Goal: Task Accomplishment & Management: Manage account settings

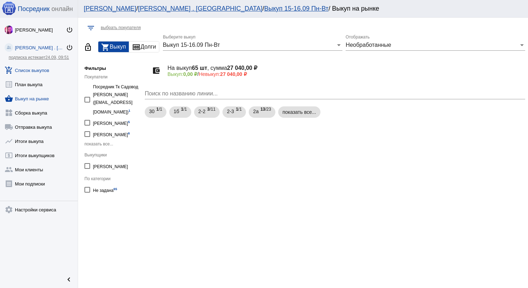
click at [47, 72] on link "add_shopping_cart Список выкупов" at bounding box center [39, 69] width 78 height 14
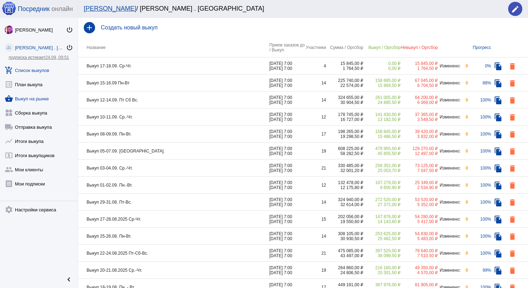
click at [46, 93] on link "shopping_basket Выкуп на рынке" at bounding box center [39, 97] width 78 height 14
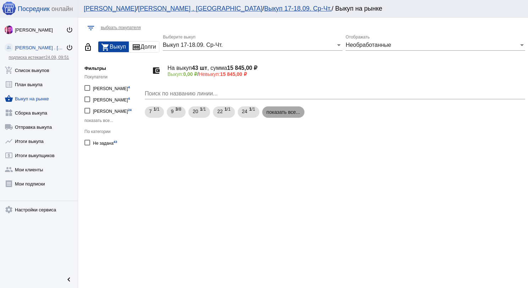
click at [286, 110] on mat-chip "показать все..." at bounding box center [283, 112] width 42 height 11
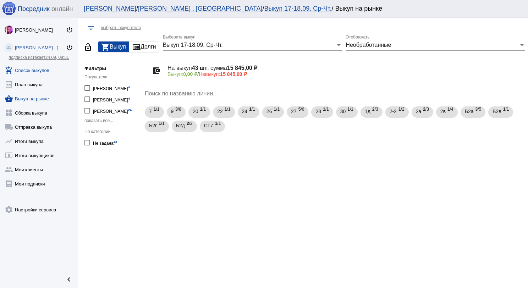
click at [53, 70] on link "add_shopping_cart Список выкупов" at bounding box center [39, 69] width 78 height 14
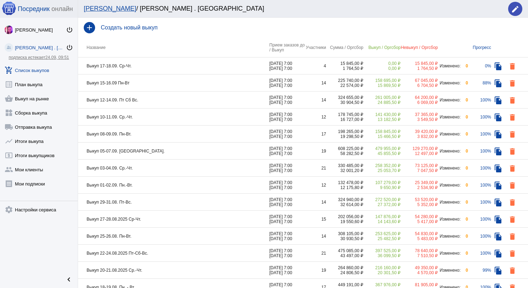
click at [184, 65] on td "Выкуп 17-18.09. Ср-Чт." at bounding box center [173, 66] width 191 height 17
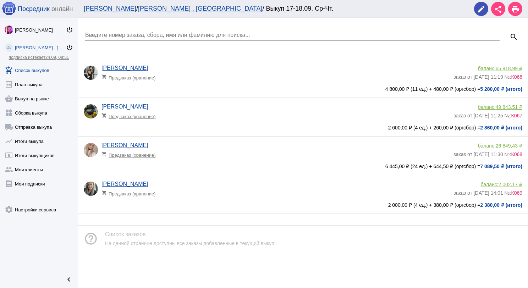
click at [42, 67] on link "add_shopping_cart Список выкупов" at bounding box center [39, 69] width 78 height 14
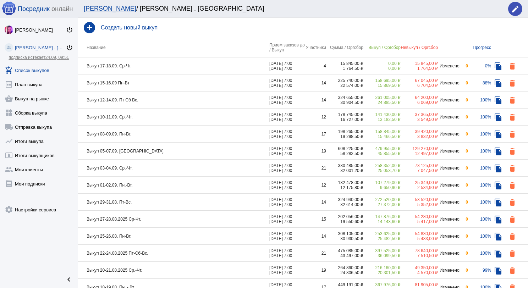
click at [166, 83] on td "Выкуп 15-16.09 Пн-Вт" at bounding box center [173, 83] width 191 height 17
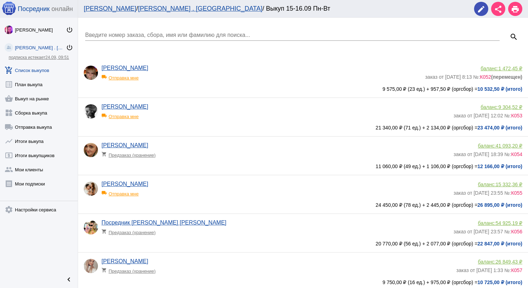
click at [159, 36] on input "Введите номер заказа, сбора, имя или фамилию для поиска..." at bounding box center [292, 35] width 415 height 6
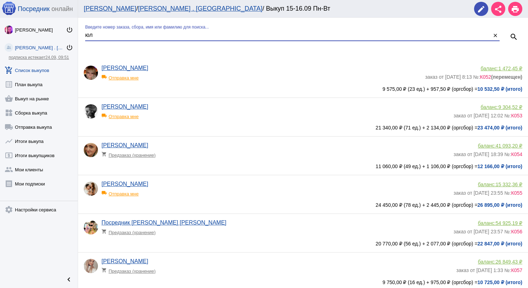
type input "юл"
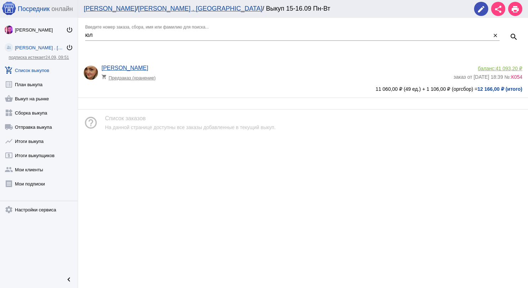
click at [194, 78] on app-delivery-type "shopping_cart Предзаказ (хранение)" at bounding box center [276, 75] width 349 height 9
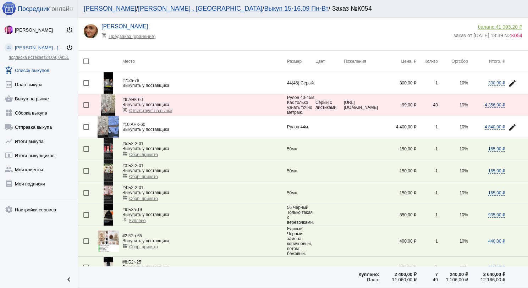
click at [112, 127] on img at bounding box center [108, 126] width 21 height 21
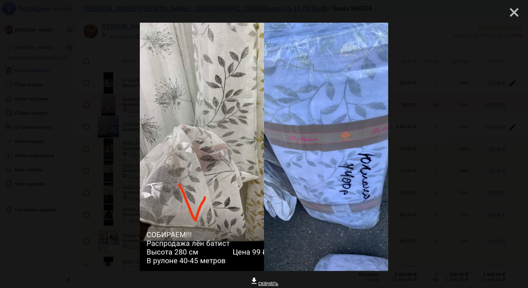
click at [511, 11] on mat-icon "close" at bounding box center [511, 9] width 9 height 9
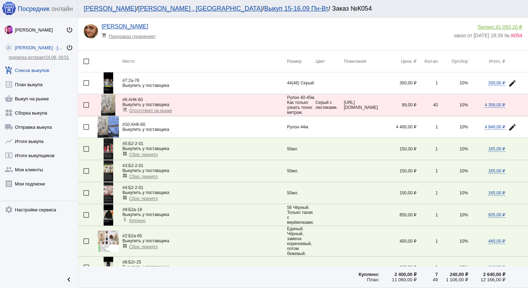
click at [26, 68] on link "add_shopping_cart Список выкупов" at bounding box center [39, 69] width 78 height 14
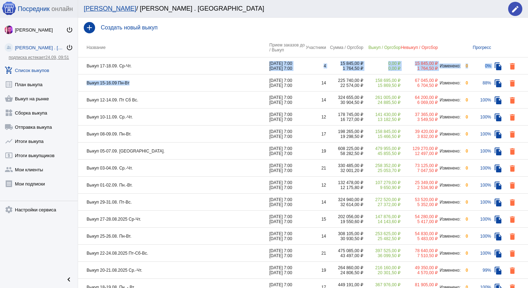
click at [146, 74] on tbody "Выкуп 17-18.09. Ср-[DATE] 7:00 [DATE] 7:00 4 15 845,00 ₽ 1 764,50 ₽ 0,00 ₽ 0,00…" at bounding box center [303, 228] width 450 height 341
click at [149, 78] on td "Выкуп 15-16.09 Пн-Вт" at bounding box center [173, 83] width 191 height 17
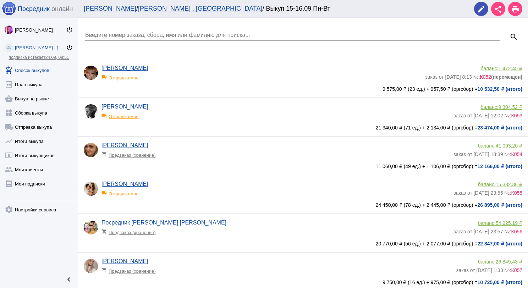
click at [156, 34] on input "Введите номер заказа, сбора, имя или фамилию для поиска..." at bounding box center [292, 35] width 415 height 6
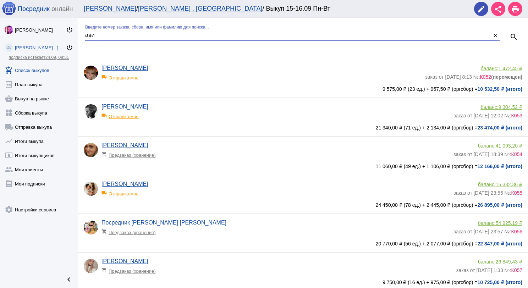
type input "ави"
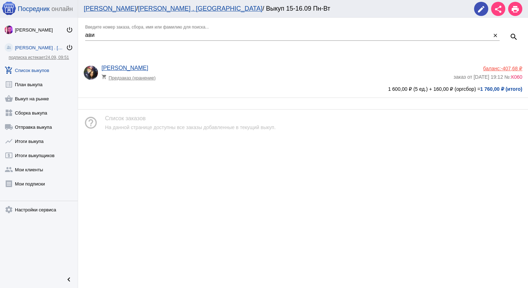
click at [509, 68] on span "-407,68 ₽" at bounding box center [511, 69] width 21 height 6
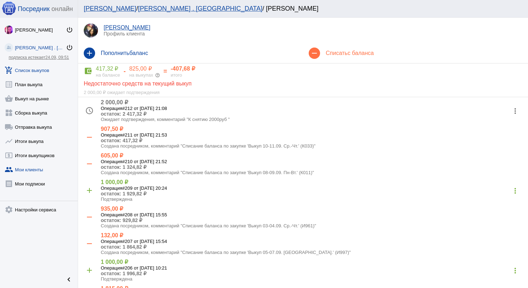
click at [42, 69] on link "add_shopping_cart Список выкупов" at bounding box center [39, 69] width 78 height 14
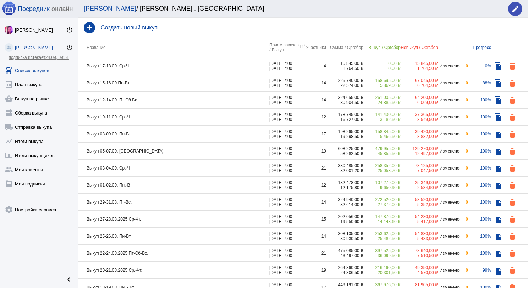
click at [203, 87] on td "Выкуп 15-16.09 Пн-Вт" at bounding box center [173, 83] width 191 height 17
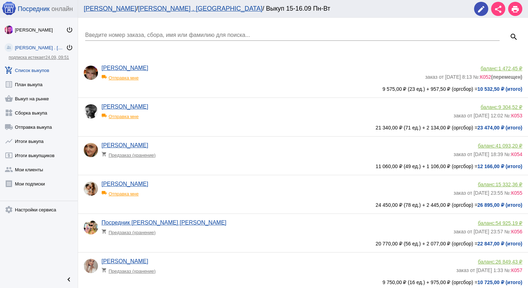
click at [170, 31] on div "Введите номер заказа, сбора, имя или фамилию для поиска..." at bounding box center [292, 33] width 415 height 16
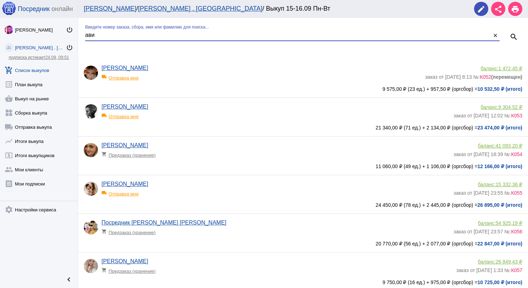
type input "ави"
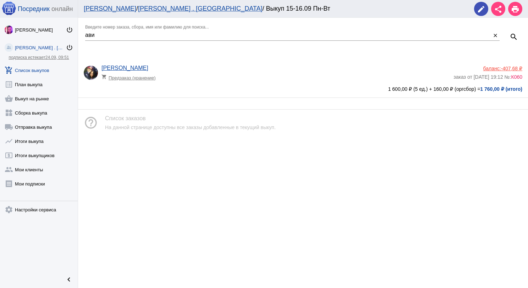
click at [187, 71] on app-delivery-type "shopping_cart Предзаказ (хранение)" at bounding box center [276, 75] width 349 height 9
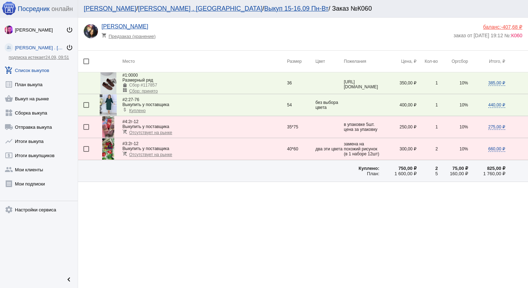
click at [40, 66] on link "add_shopping_cart Список выкупов" at bounding box center [39, 69] width 78 height 14
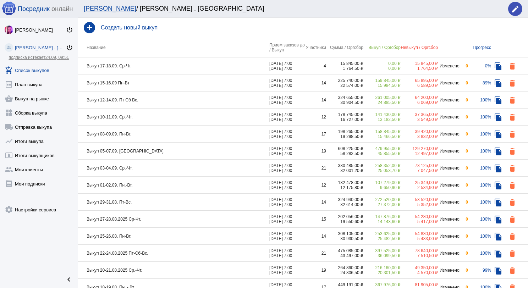
click at [180, 80] on td "Выкуп 15-16.09 Пн-Вт" at bounding box center [173, 83] width 191 height 17
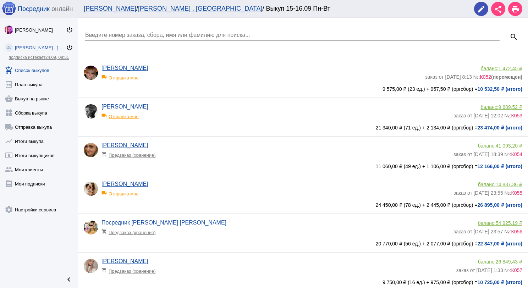
click at [199, 78] on app-delivery-type "local_shipping Отправка мне" at bounding box center [262, 75] width 320 height 9
click at [205, 148] on div "[PERSON_NAME] shopping_cart Предзаказ (хранение)" at bounding box center [278, 151] width 352 height 19
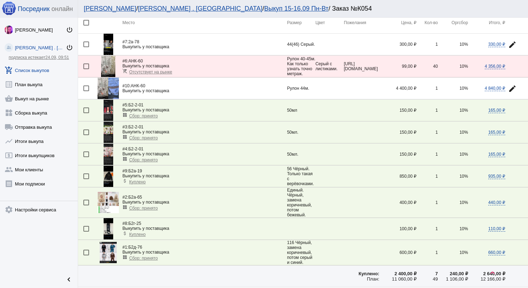
scroll to position [88, 0]
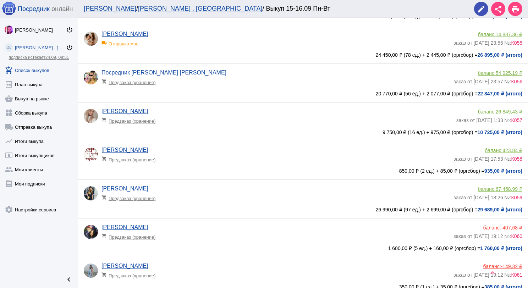
scroll to position [178, 0]
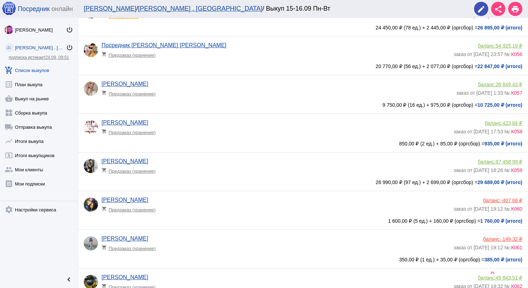
click at [214, 135] on app-delivery-type "shopping_cart Предзаказ (хранение)" at bounding box center [276, 130] width 349 height 9
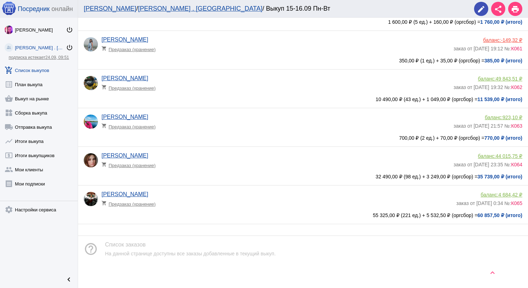
scroll to position [382, 0]
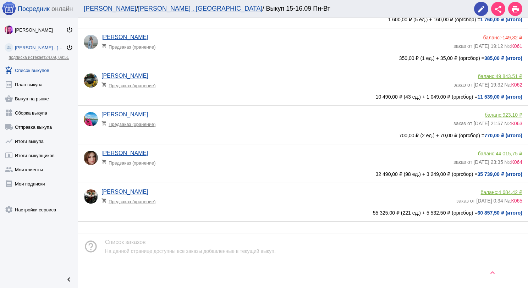
click at [241, 202] on app-delivery-type "shopping_cart Предзаказ (хранение)" at bounding box center [278, 199] width 352 height 9
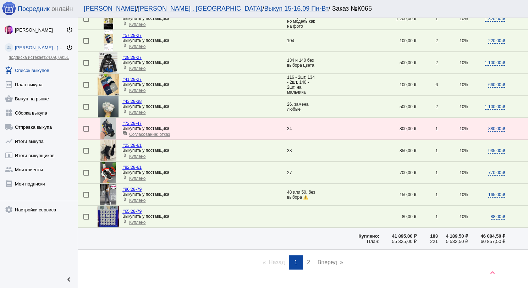
scroll to position [953, 0]
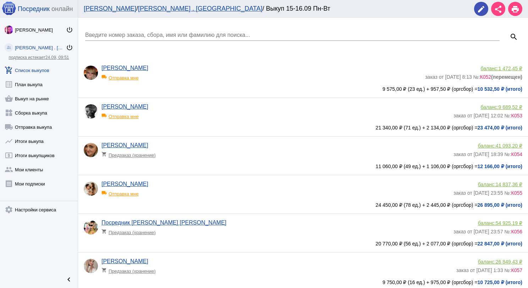
click at [28, 64] on link "add_shopping_cart Список выкупов" at bounding box center [39, 69] width 78 height 14
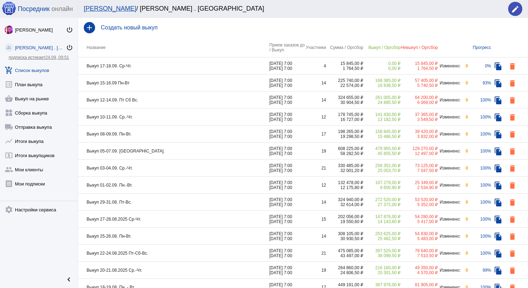
click at [171, 66] on td "Выкуп 17-18.09. Ср-Чт." at bounding box center [173, 66] width 191 height 17
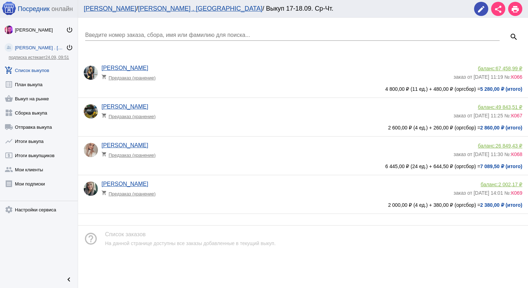
click at [251, 200] on div "[PERSON_NAME] shopping_cart Предзаказ (хранение)" at bounding box center [278, 190] width 352 height 19
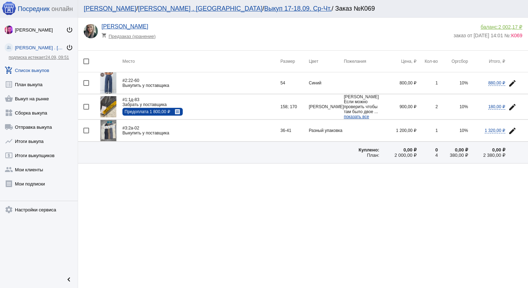
click at [111, 106] on img at bounding box center [108, 106] width 16 height 21
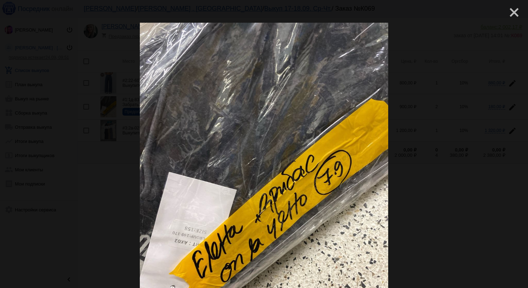
click at [507, 13] on mat-icon "close" at bounding box center [511, 9] width 9 height 9
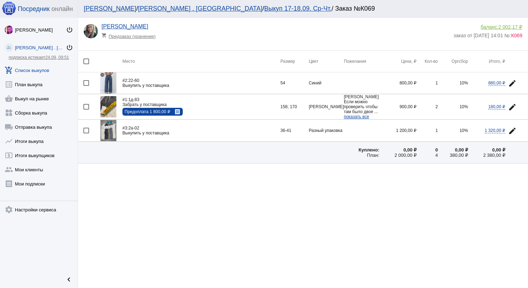
click at [112, 132] on img at bounding box center [108, 130] width 16 height 21
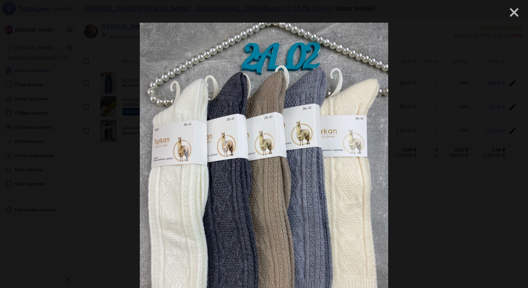
click at [507, 13] on mat-icon "close" at bounding box center [511, 9] width 9 height 9
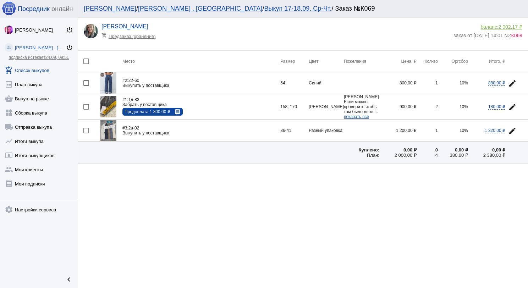
click at [37, 69] on link "add_shopping_cart Список выкупов" at bounding box center [39, 69] width 78 height 14
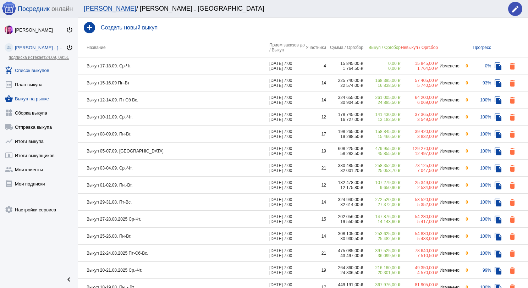
click at [34, 101] on link "shopping_basket Выкуп на рынке" at bounding box center [39, 97] width 78 height 14
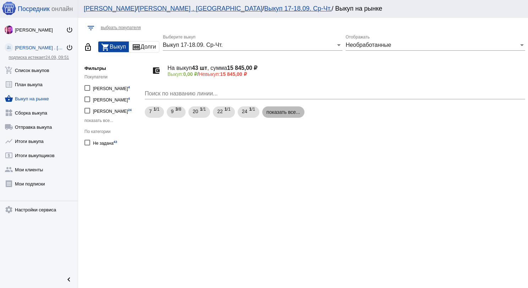
click at [287, 109] on mat-chip "показать все..." at bounding box center [283, 112] width 42 height 11
